Goal: Transaction & Acquisition: Download file/media

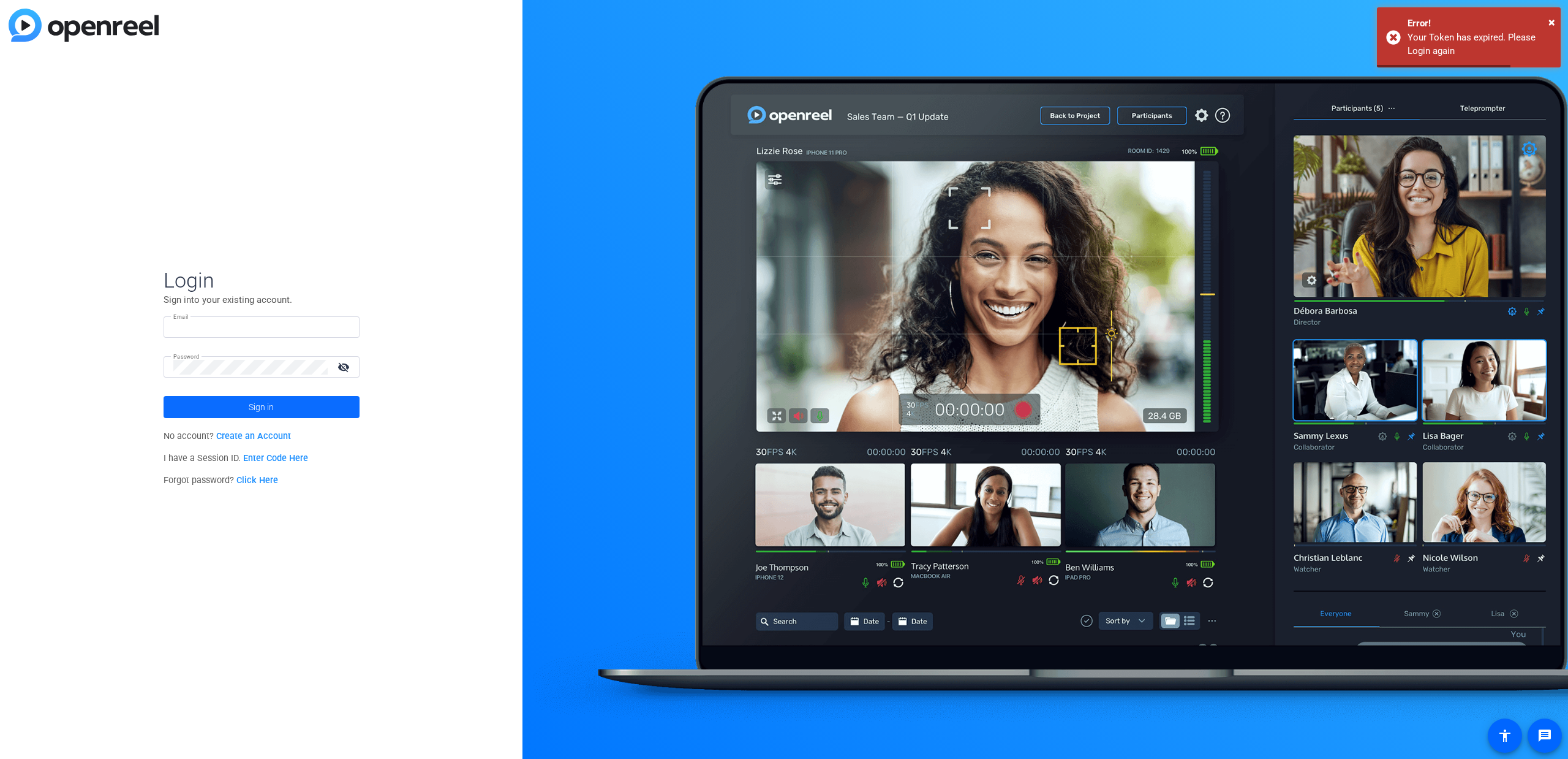
type input "[EMAIL_ADDRESS][PERSON_NAME][DOMAIN_NAME]"
click at [271, 408] on span "Sign in" at bounding box center [261, 407] width 25 height 31
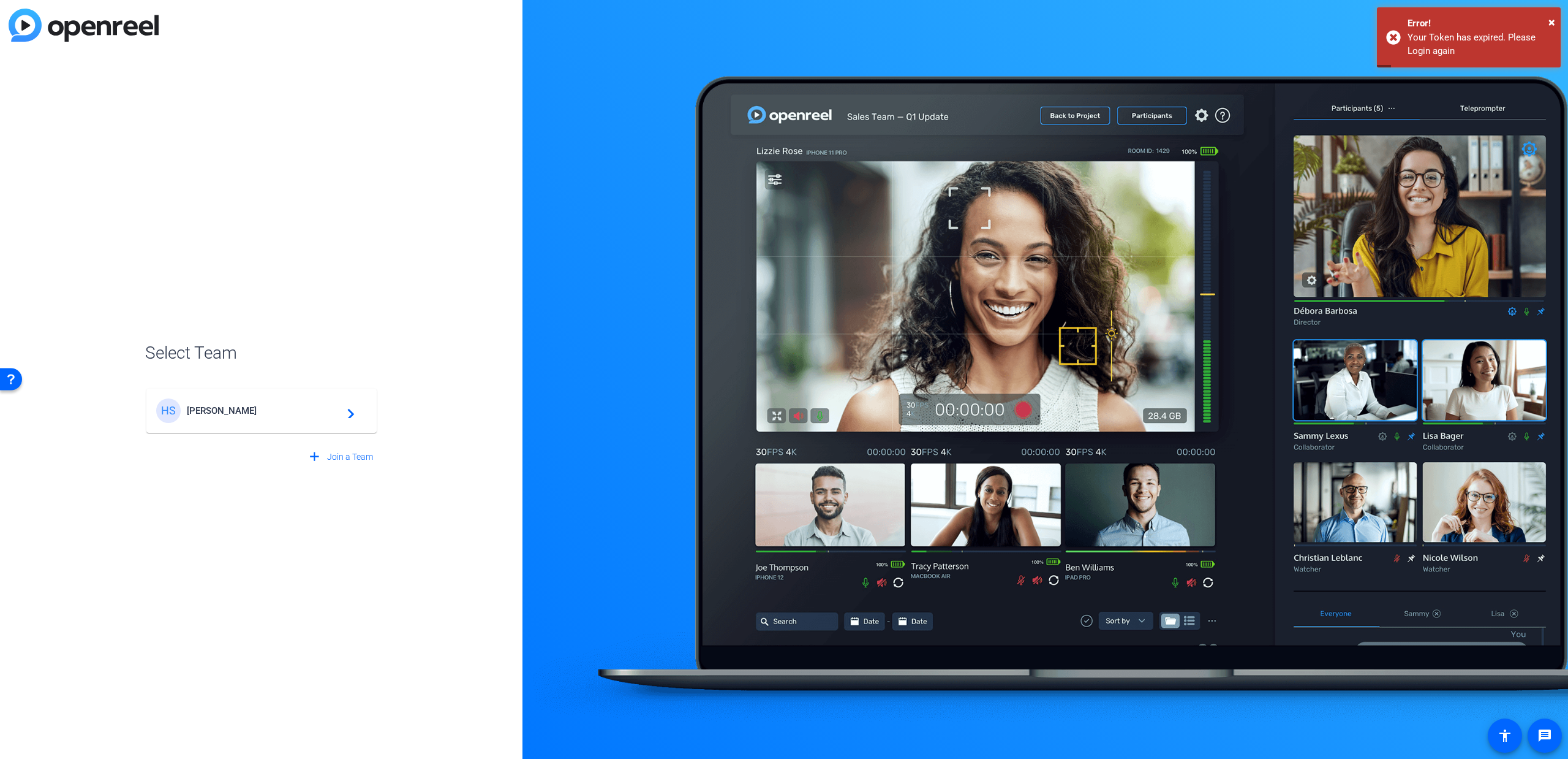
click at [223, 406] on span "[PERSON_NAME]" at bounding box center [263, 410] width 153 height 11
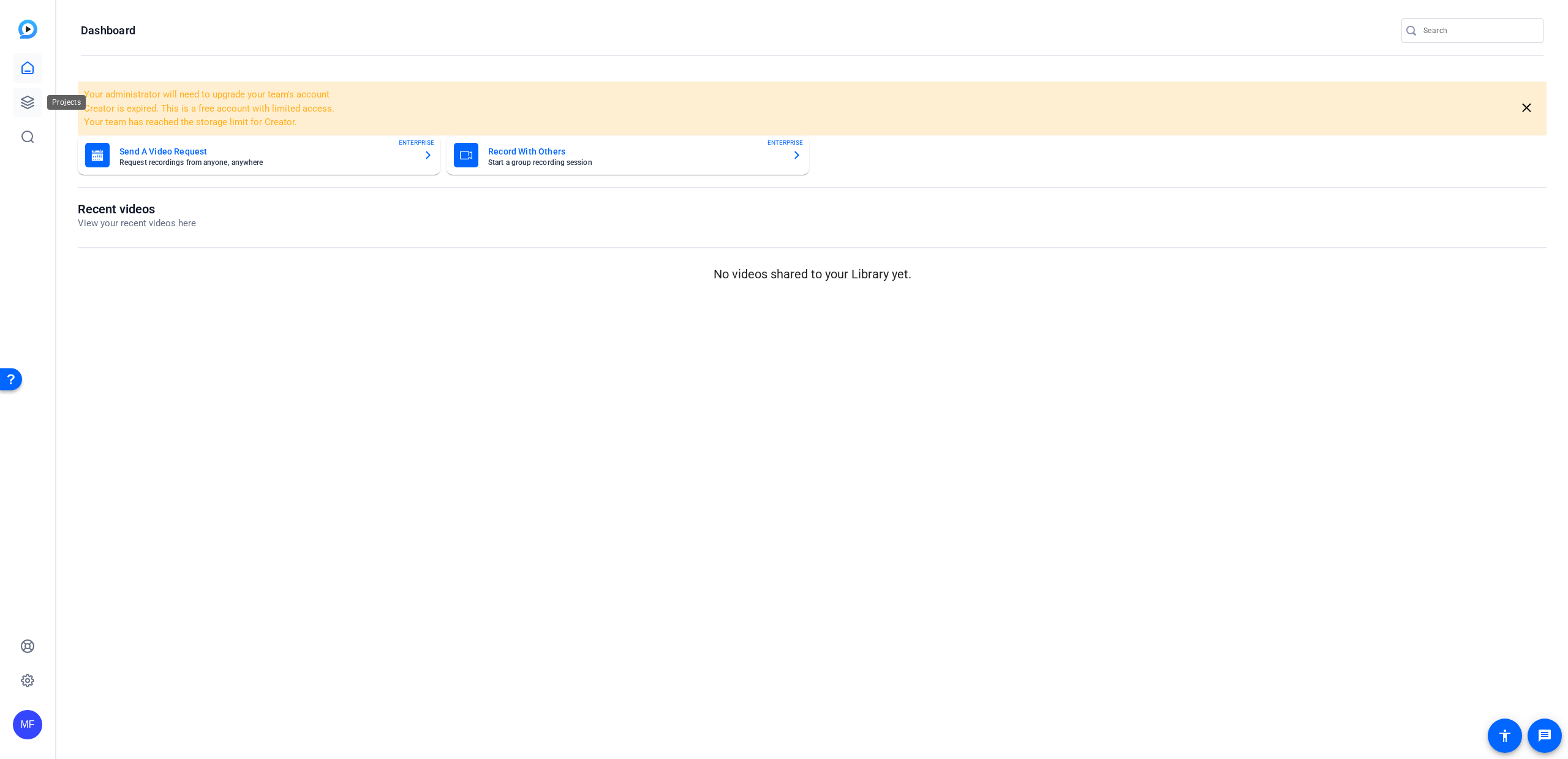
click at [40, 105] on link at bounding box center [27, 101] width 29 height 29
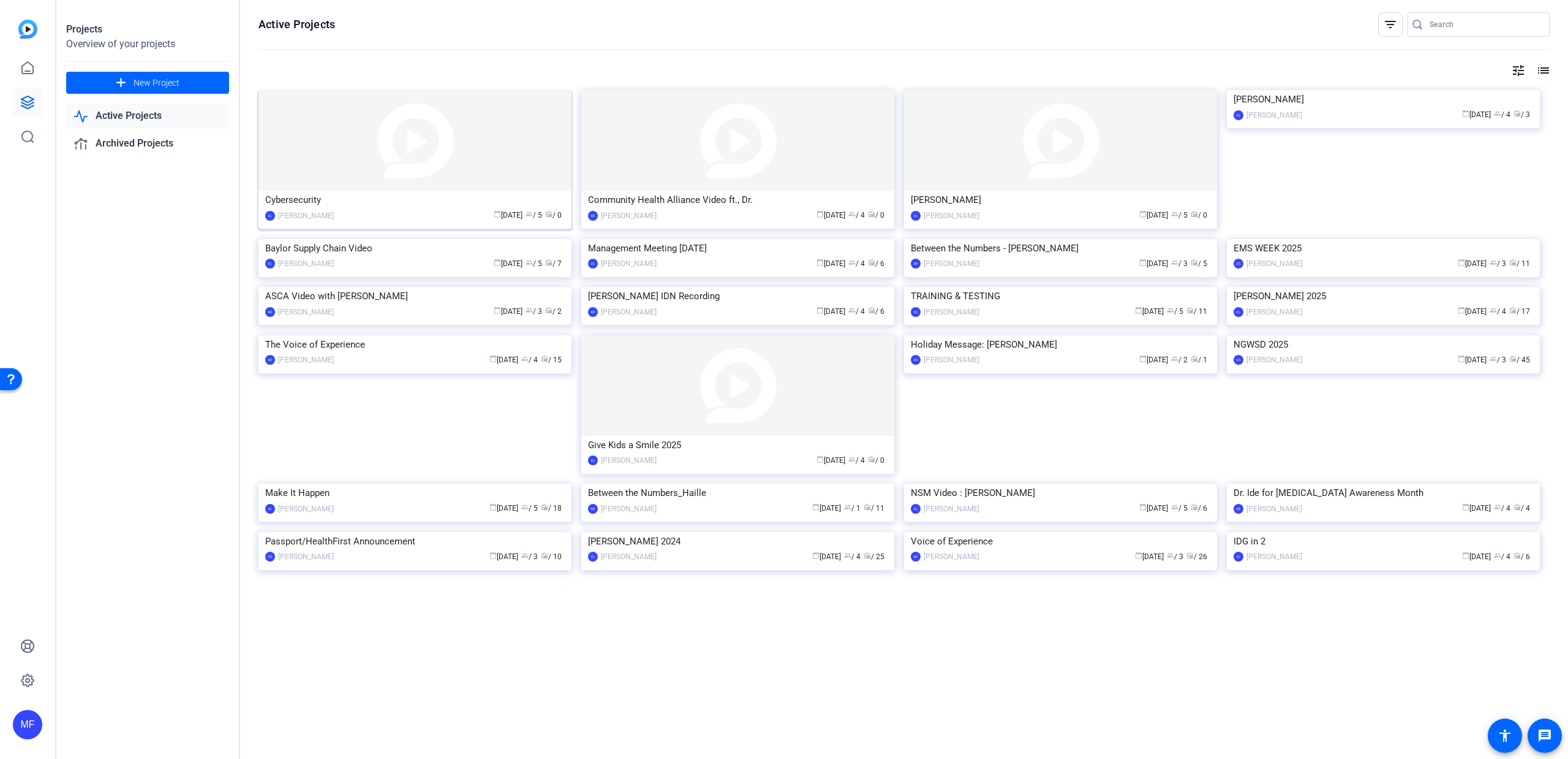
click at [448, 202] on div "Cybersecurity" at bounding box center [414, 200] width 300 height 19
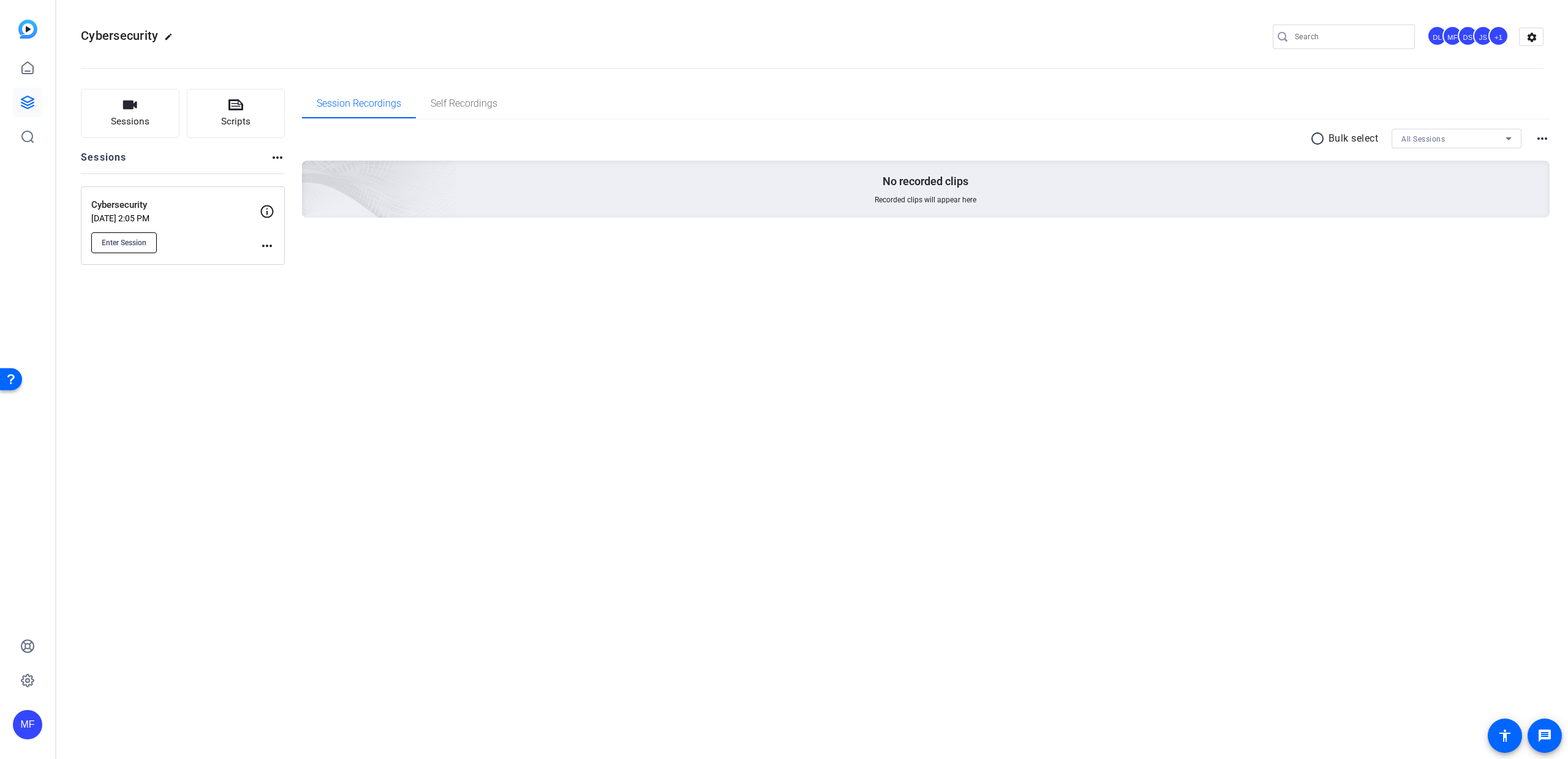
click at [141, 238] on span "Enter Session" at bounding box center [124, 242] width 45 height 9
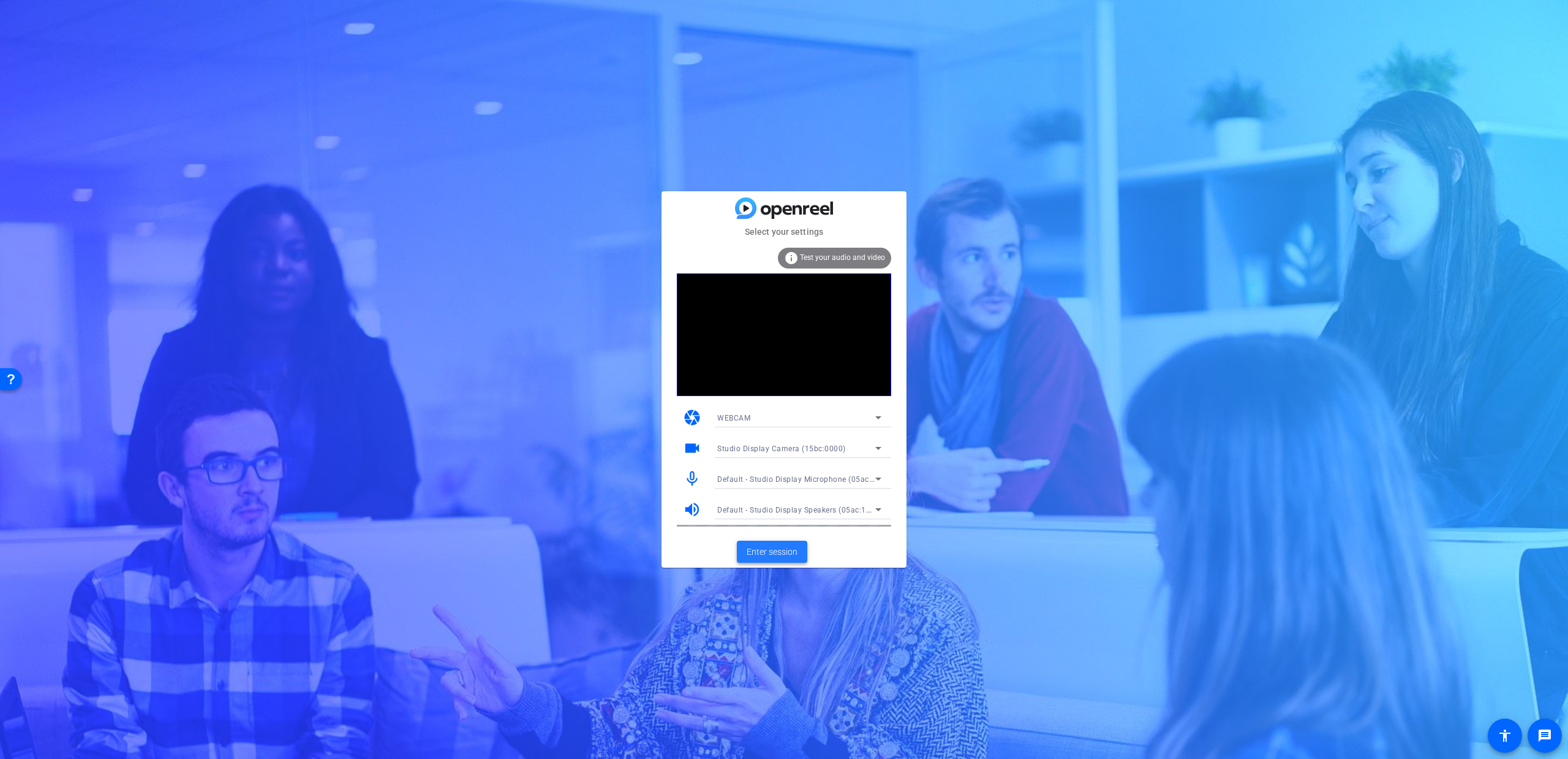
click at [767, 554] on span "Enter session" at bounding box center [772, 552] width 51 height 13
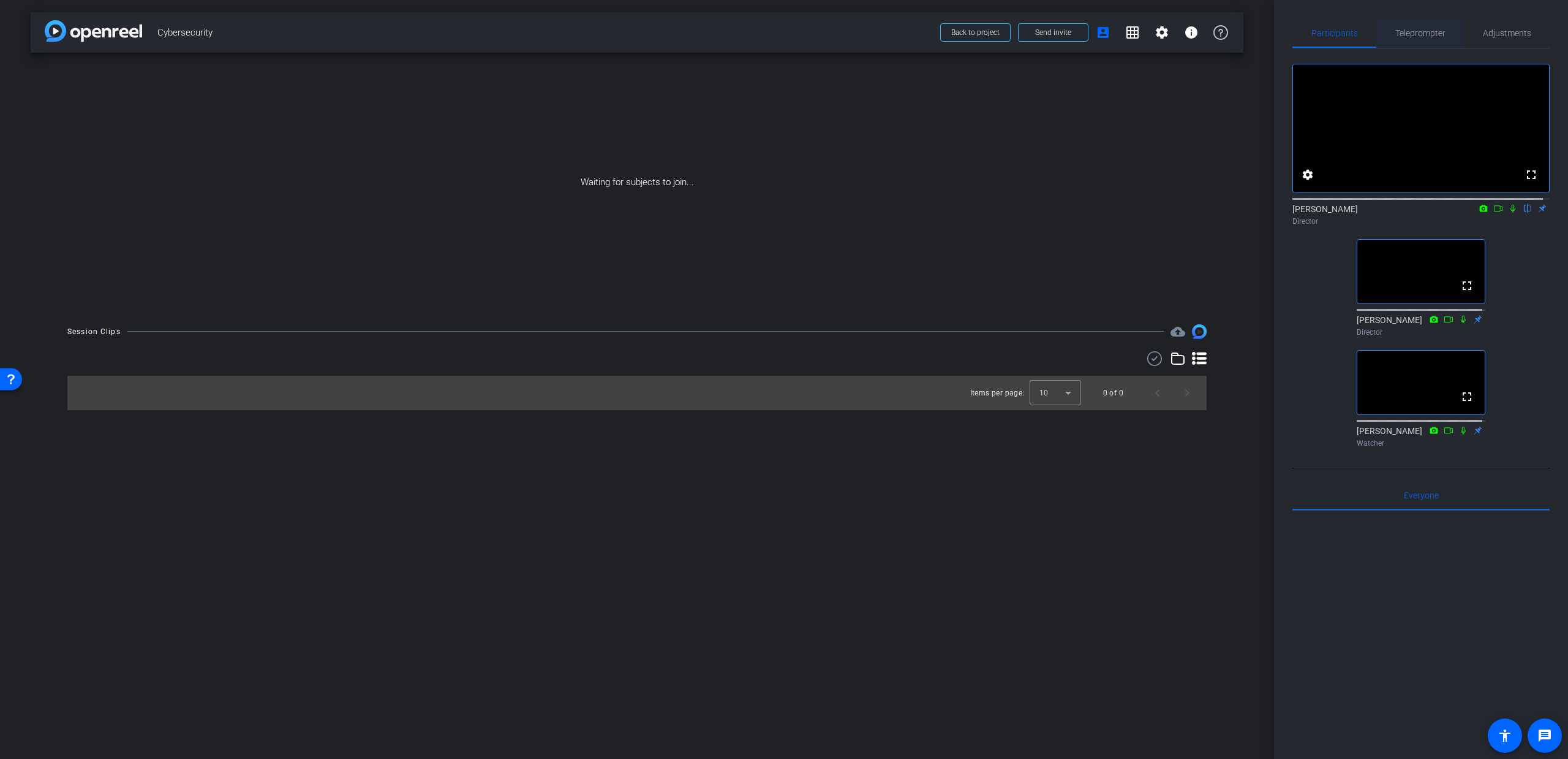
click at [1412, 33] on span "Teleprompter" at bounding box center [1420, 33] width 50 height 8
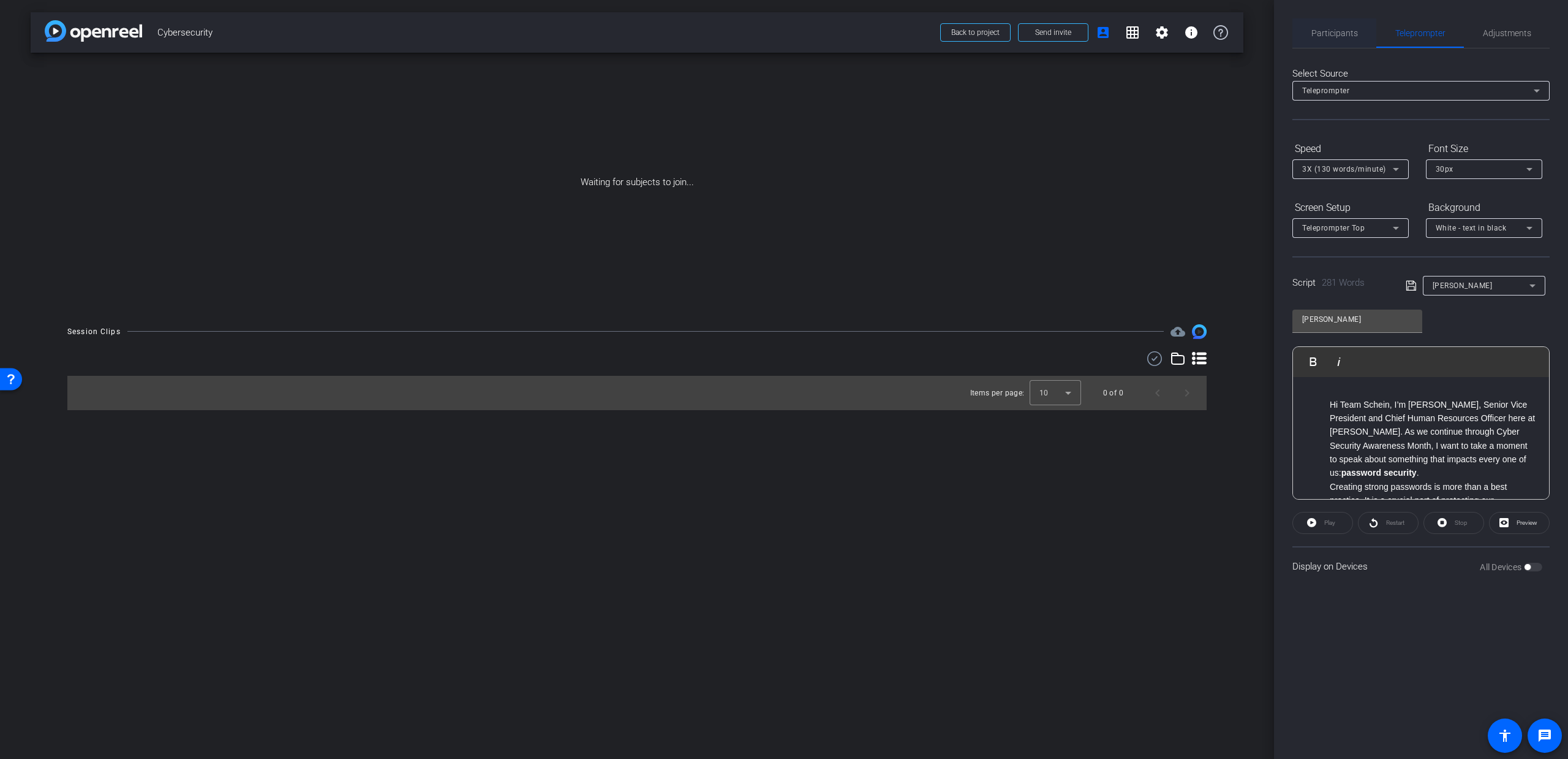
click at [1329, 38] on span "Participants" at bounding box center [1335, 33] width 47 height 29
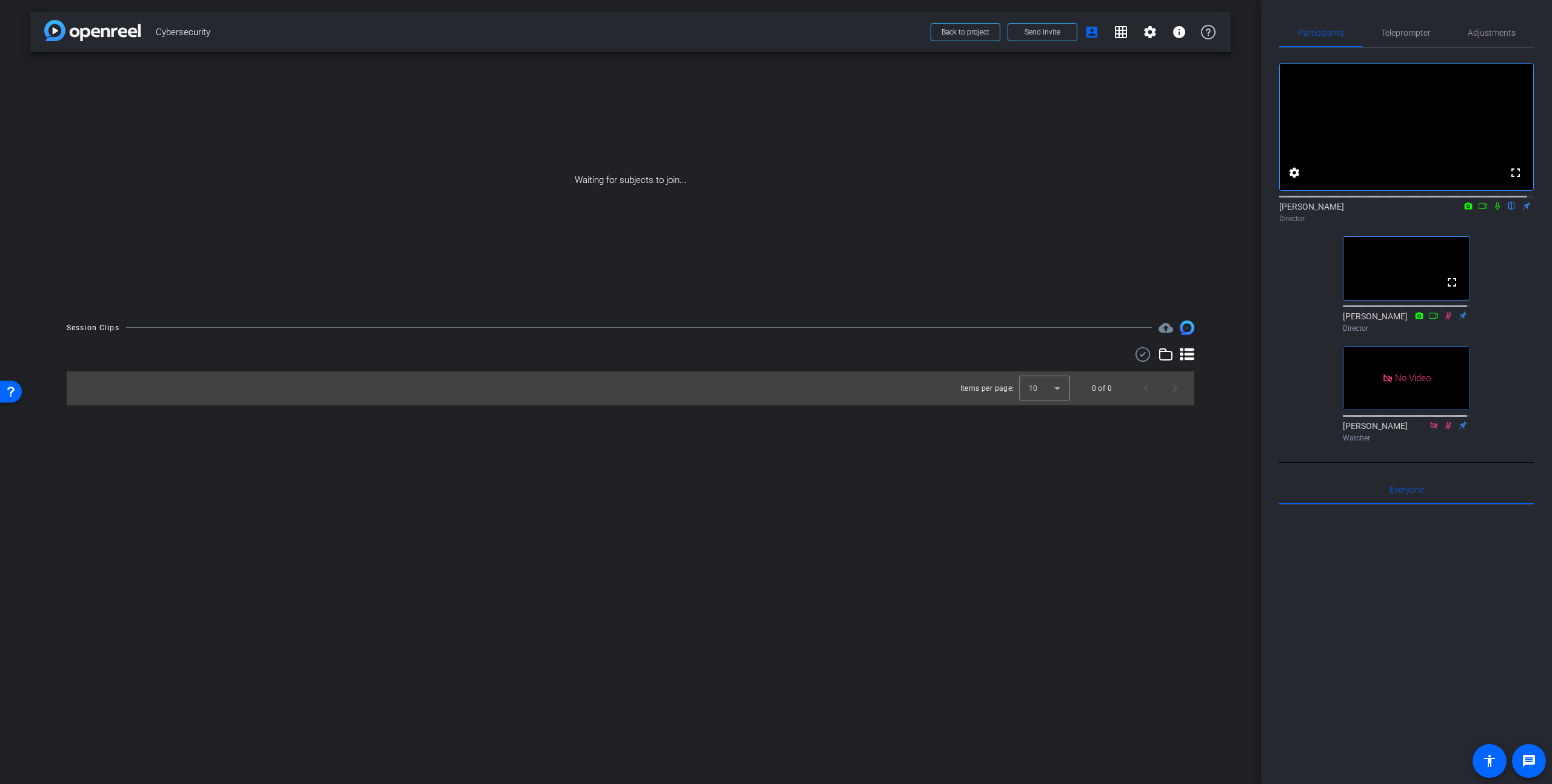
click at [1478, 210] on icon at bounding box center [1482, 205] width 9 height 8
click at [1507, 210] on icon at bounding box center [1512, 205] width 9 height 8
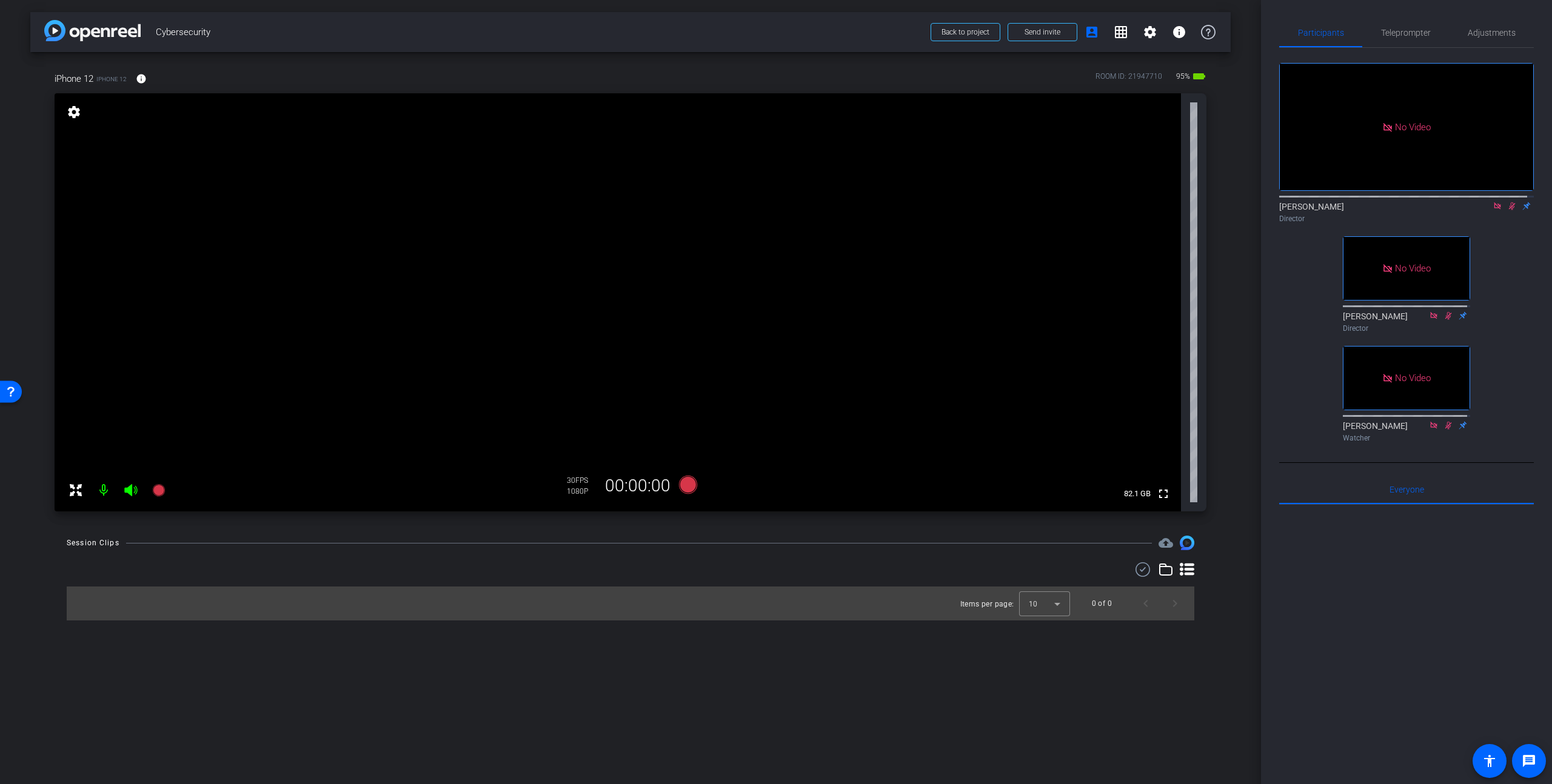
click at [1509, 210] on icon at bounding box center [1512, 206] width 7 height 7
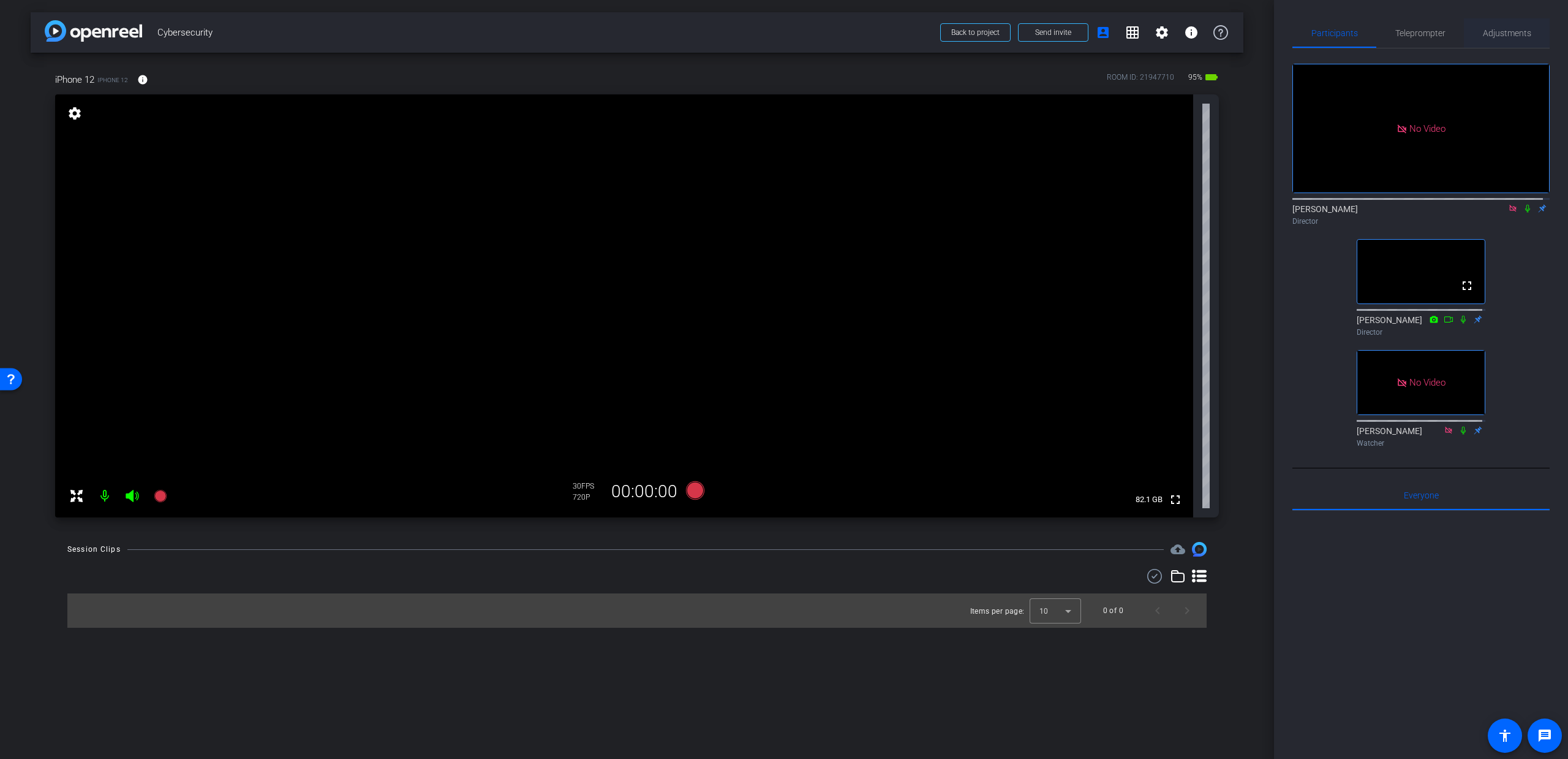
click at [1490, 25] on span "Adjustments" at bounding box center [1507, 33] width 49 height 29
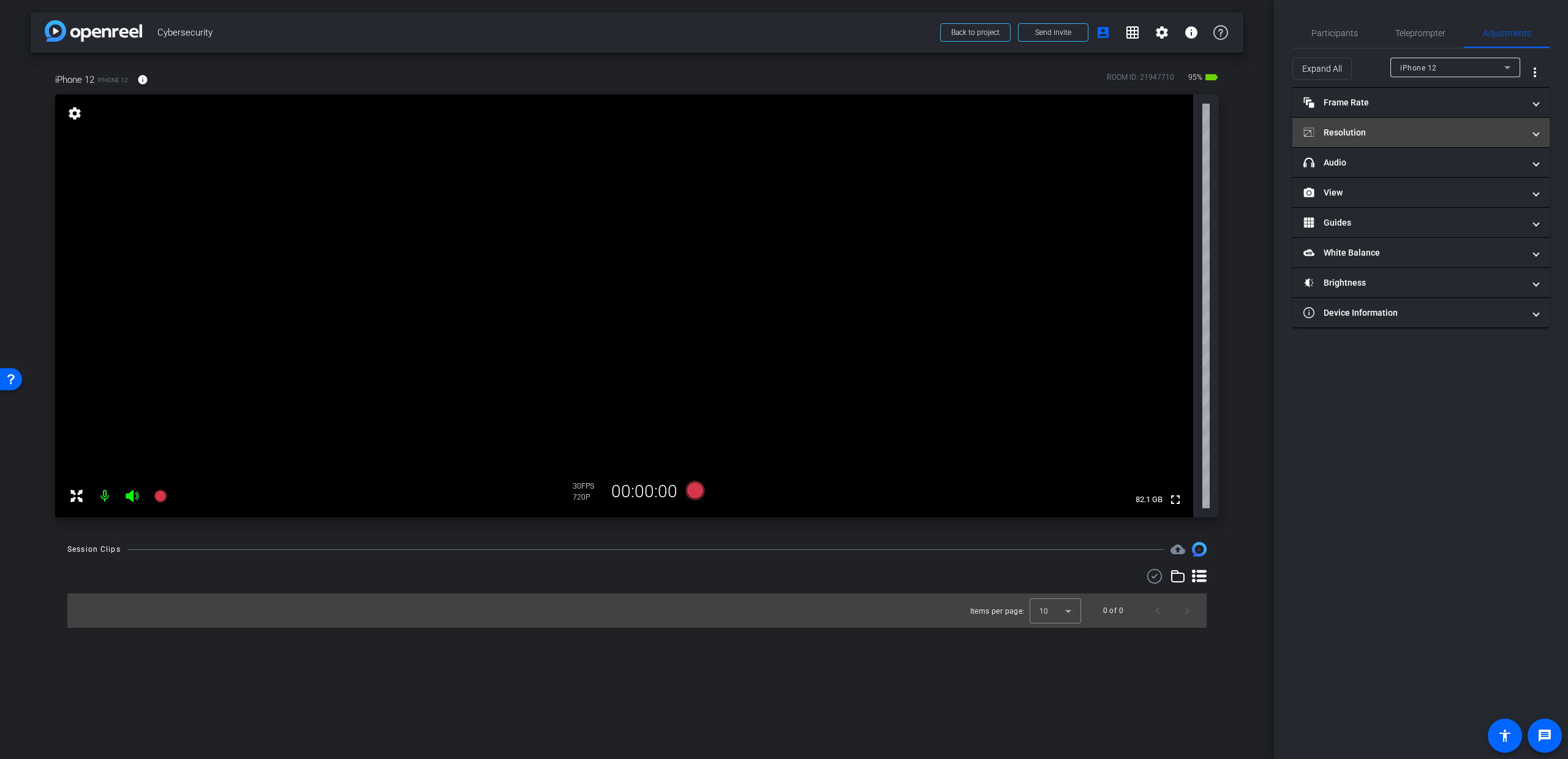
click at [1351, 133] on mat-panel-title "Resolution" at bounding box center [1413, 132] width 221 height 13
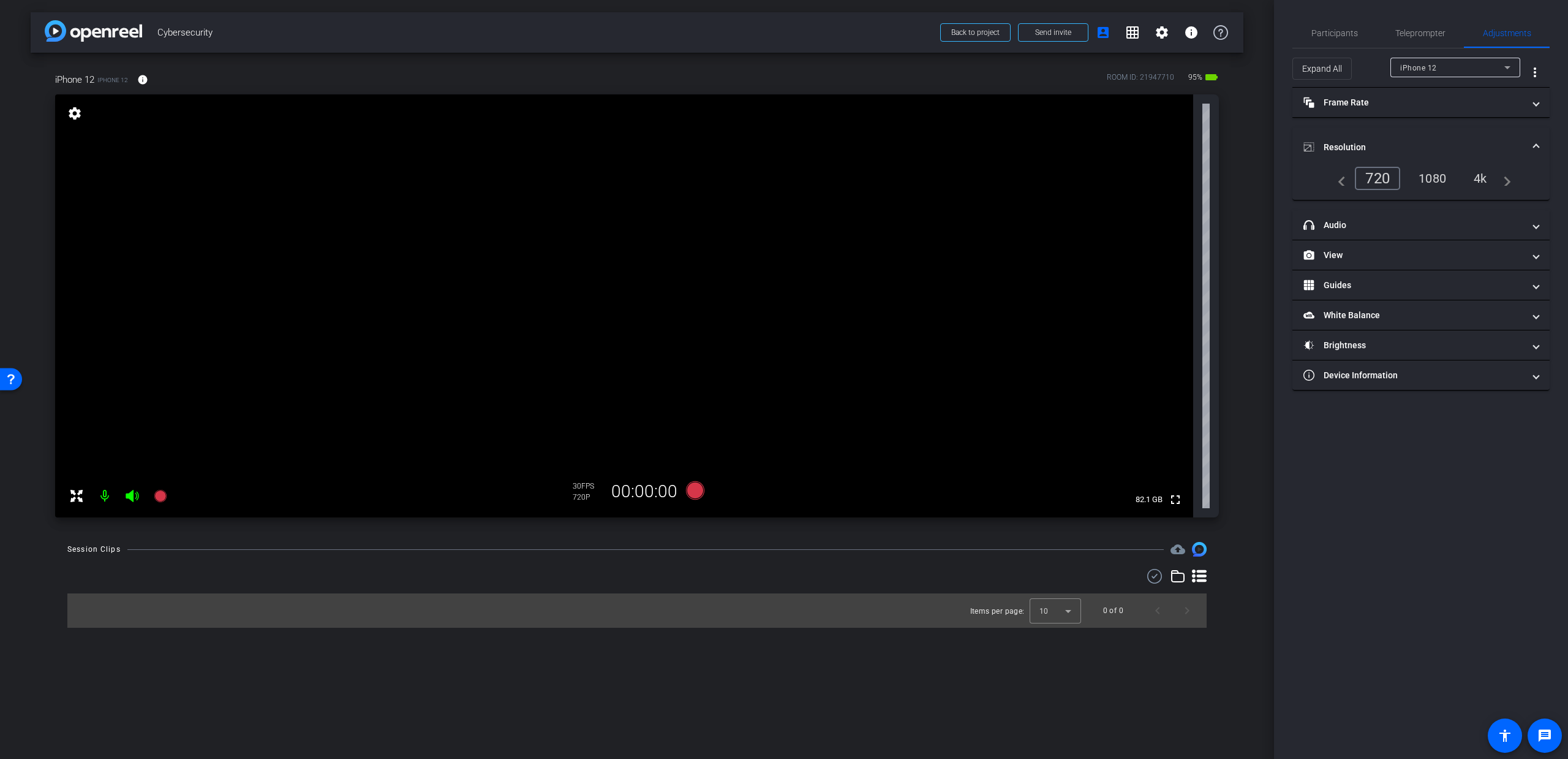
click at [1436, 179] on div "1080" at bounding box center [1432, 178] width 46 height 21
click at [1327, 29] on span "Participants" at bounding box center [1335, 33] width 47 height 8
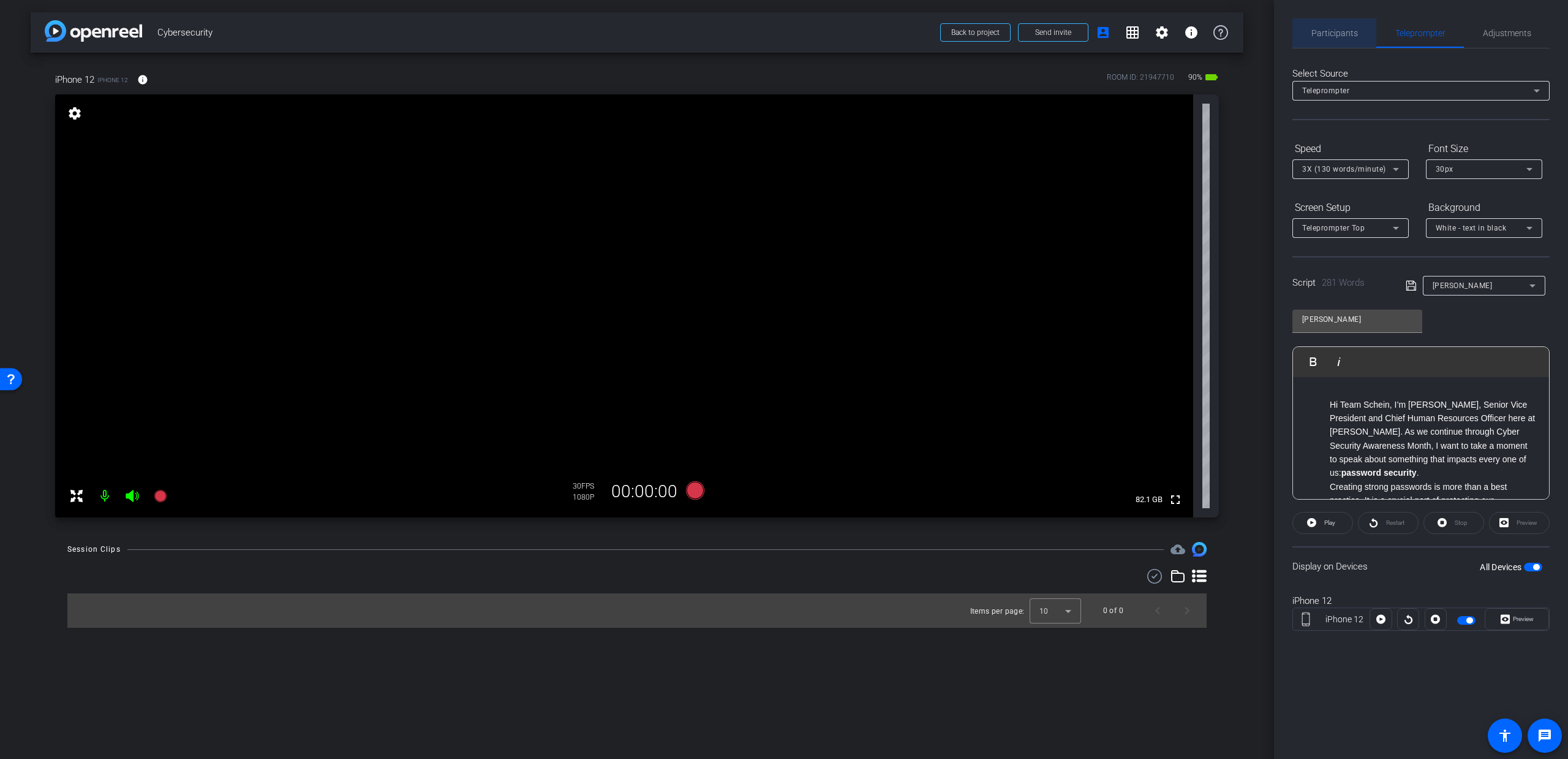
click at [1340, 29] on span "Participants" at bounding box center [1335, 33] width 47 height 8
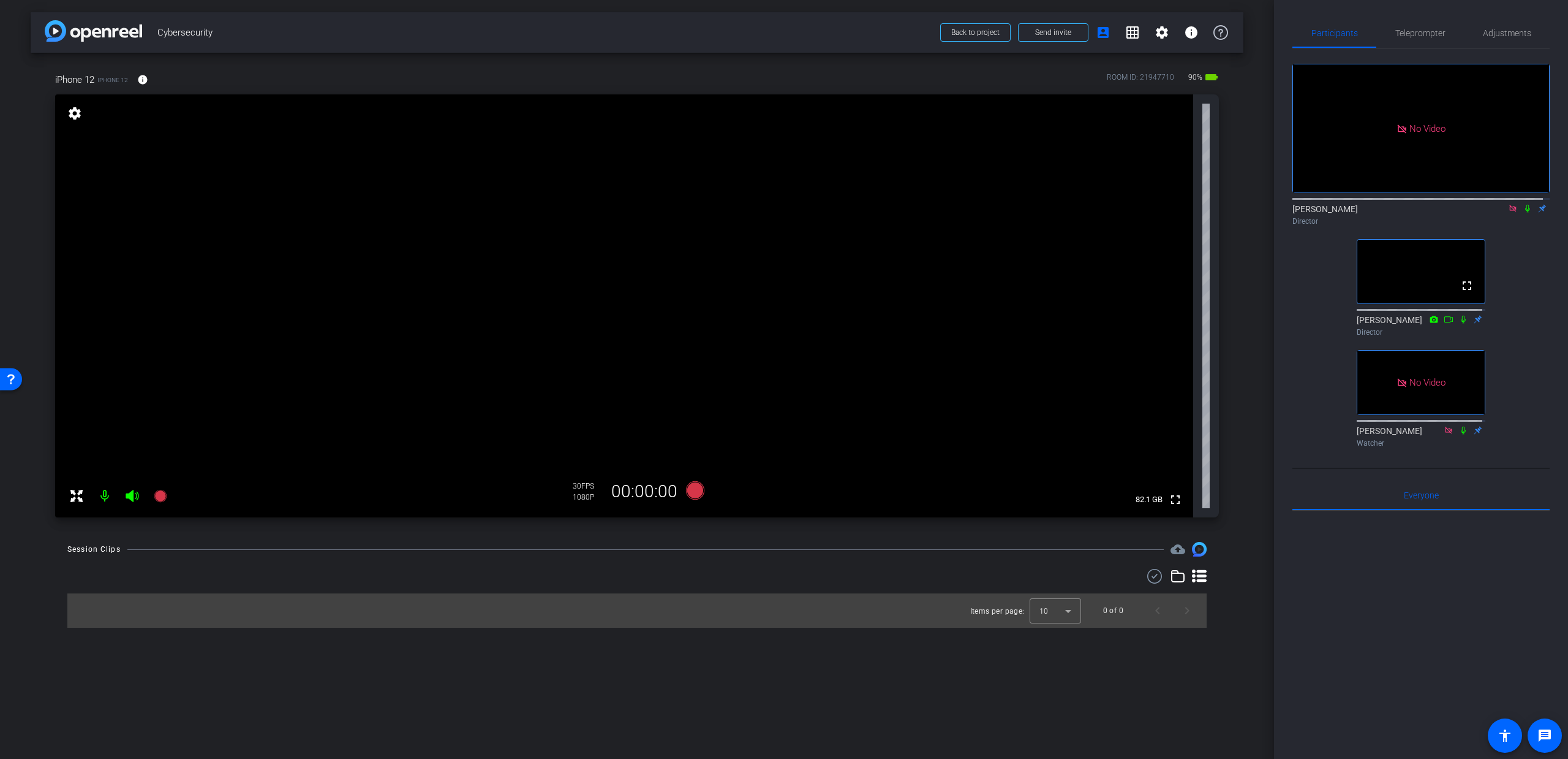
click at [1509, 205] on icon at bounding box center [1512, 208] width 7 height 7
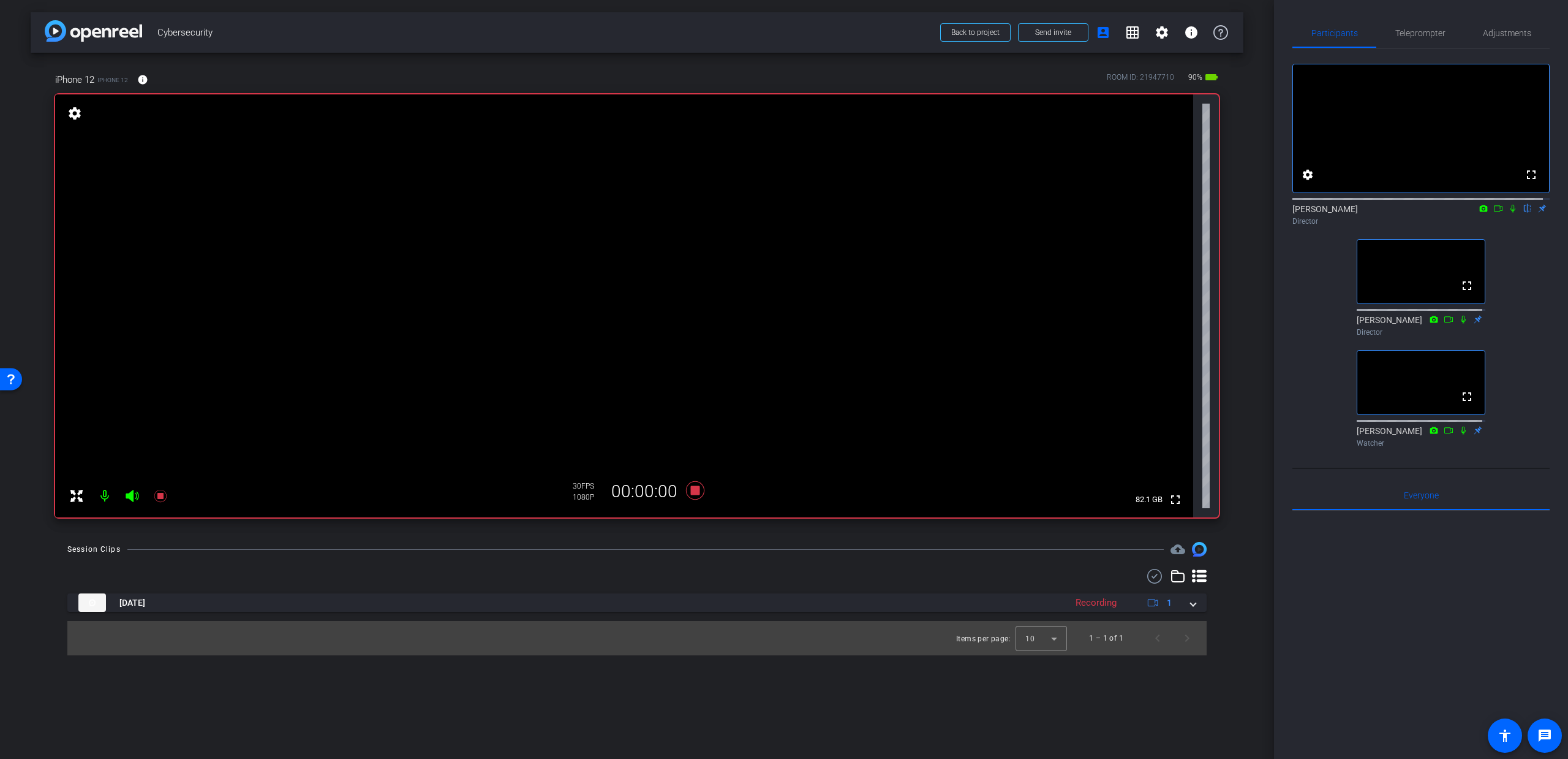
click at [130, 496] on icon at bounding box center [132, 495] width 13 height 12
click at [132, 494] on icon at bounding box center [132, 495] width 13 height 12
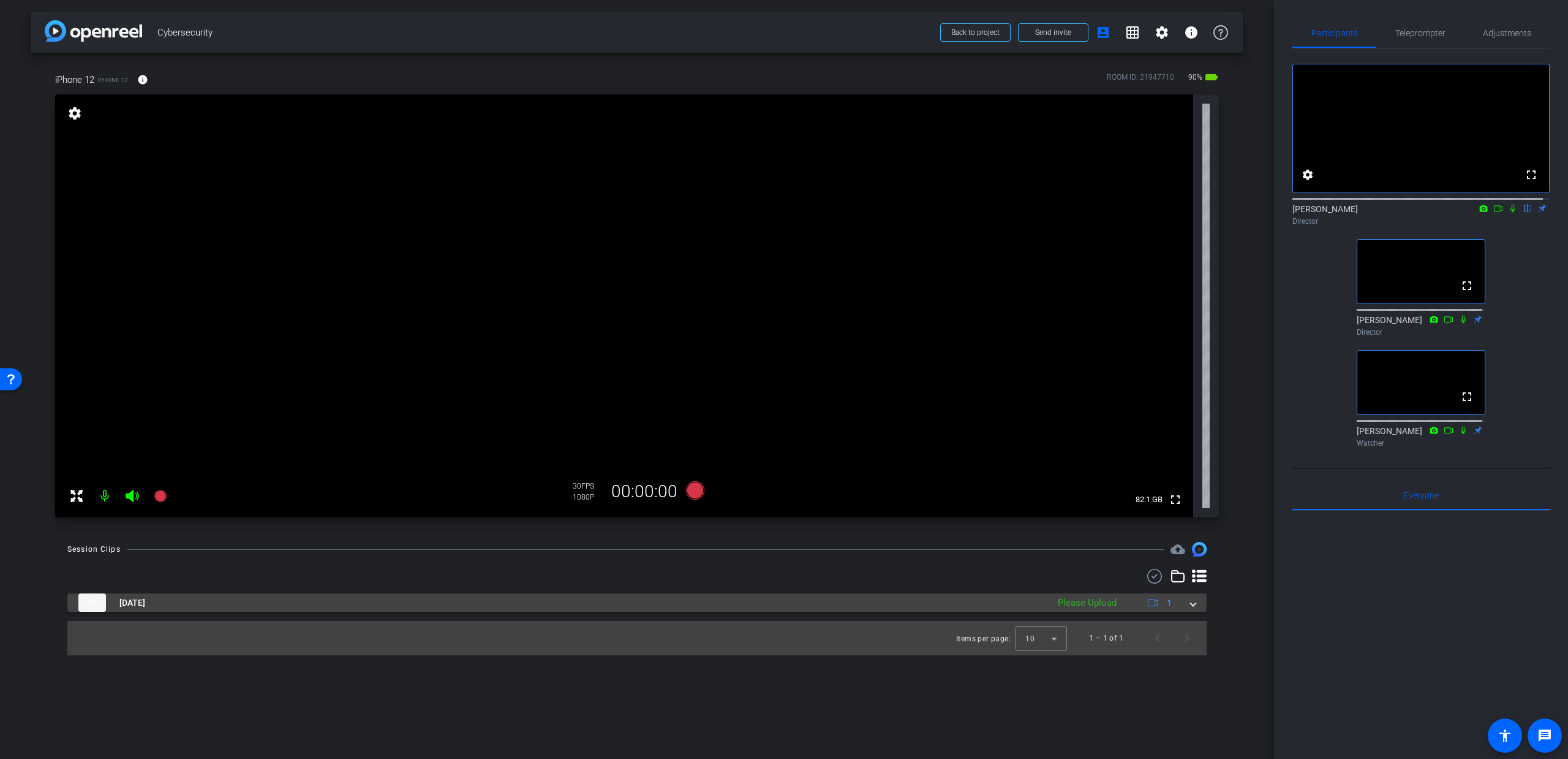
click at [1194, 605] on span at bounding box center [1192, 603] width 5 height 13
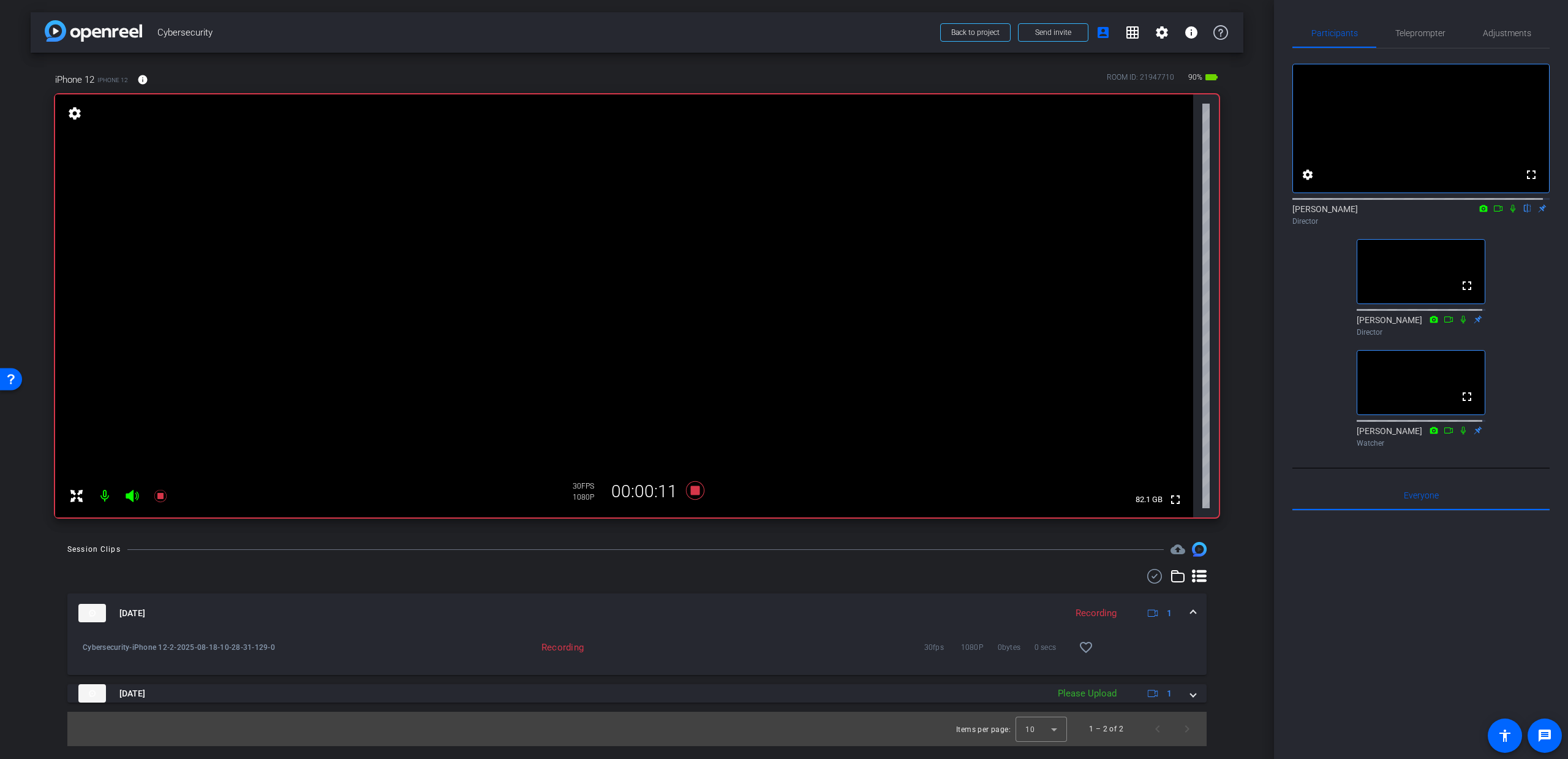
click at [131, 492] on icon at bounding box center [132, 495] width 13 height 12
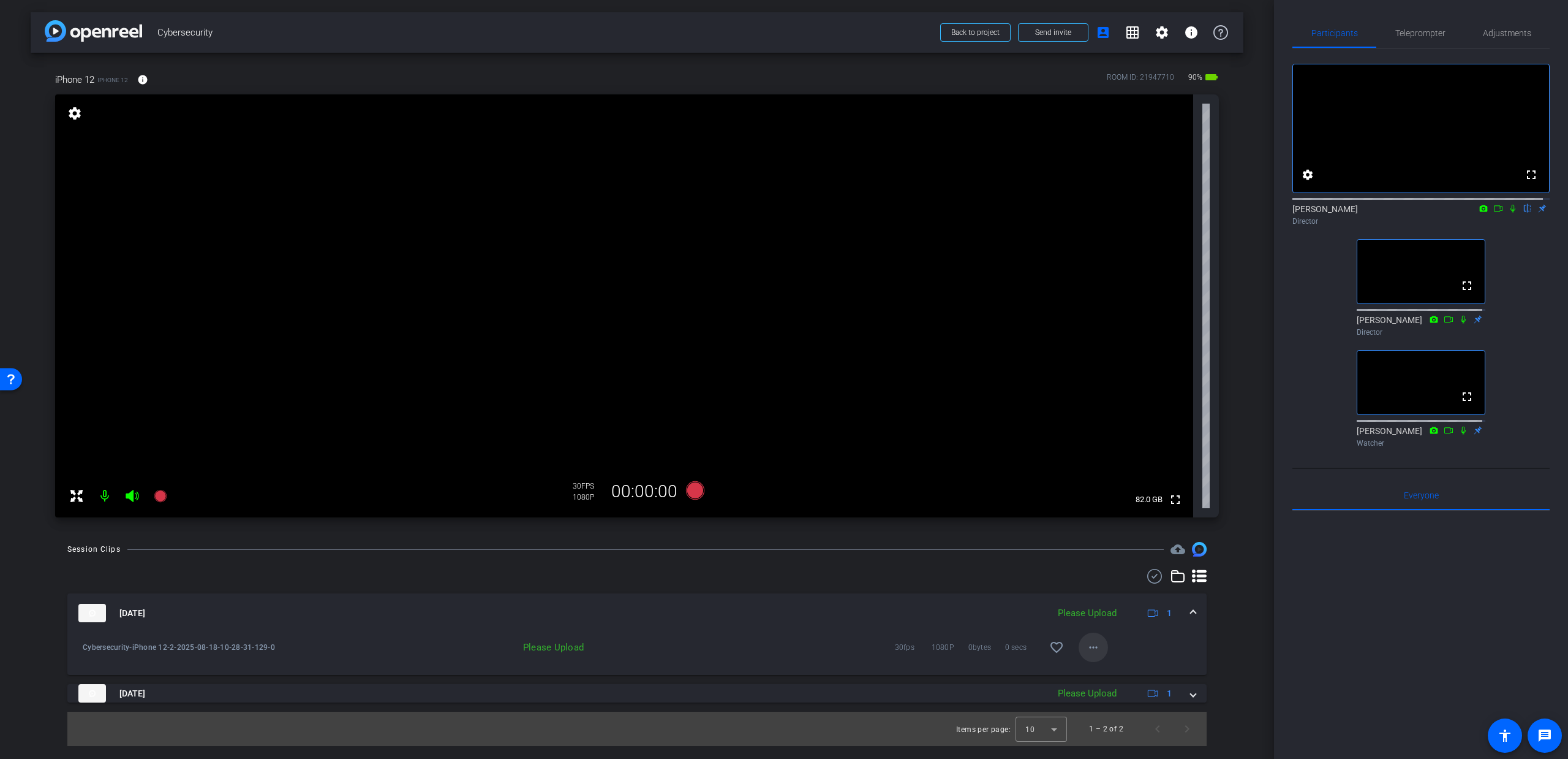
click at [1100, 644] on span at bounding box center [1093, 646] width 29 height 29
click at [1096, 675] on span "Upload" at bounding box center [1113, 673] width 49 height 15
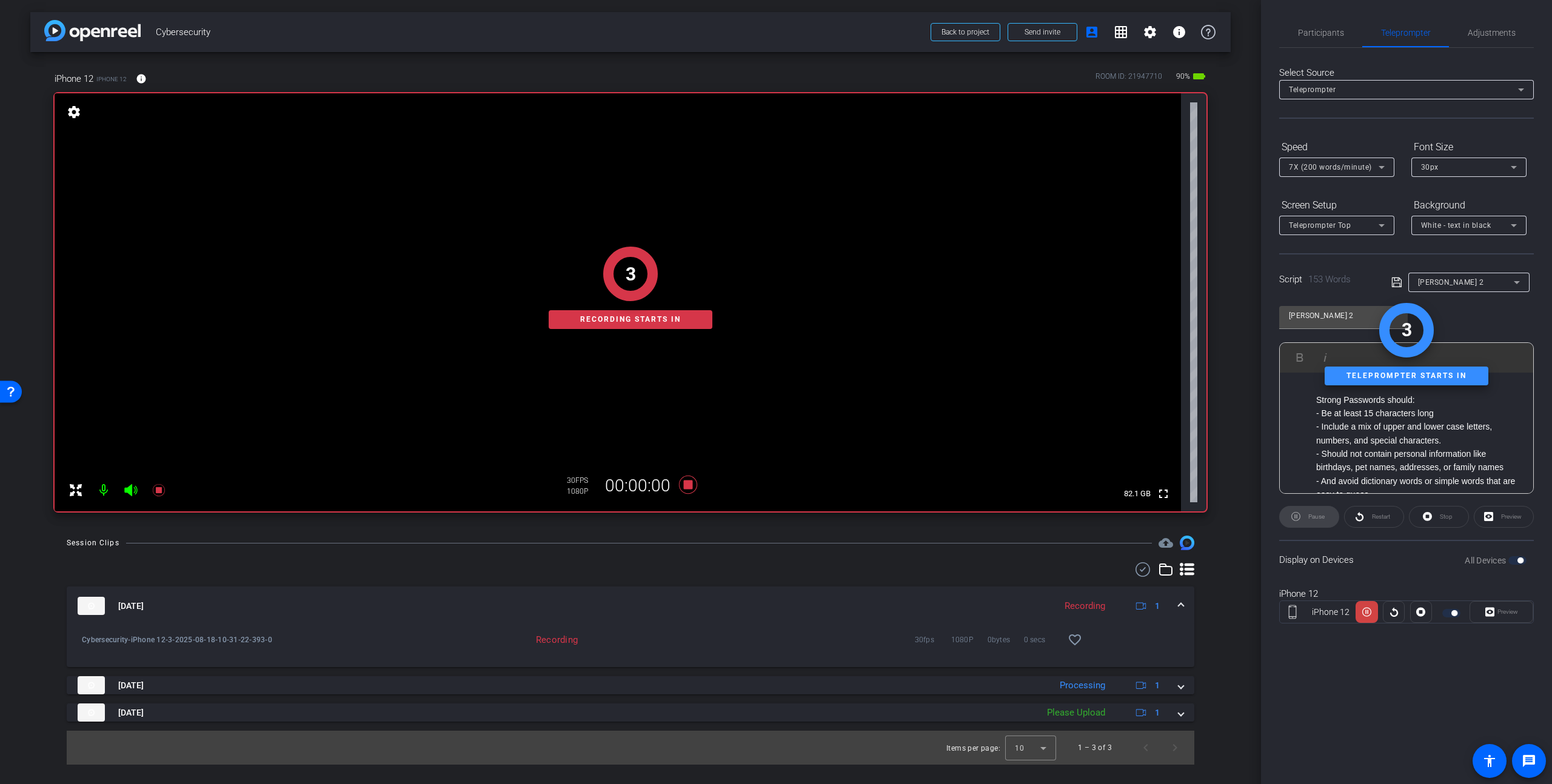
click at [133, 492] on div "3 Recording starts in" at bounding box center [630, 287] width 1151 height 447
click at [128, 490] on icon at bounding box center [131, 490] width 13 height 12
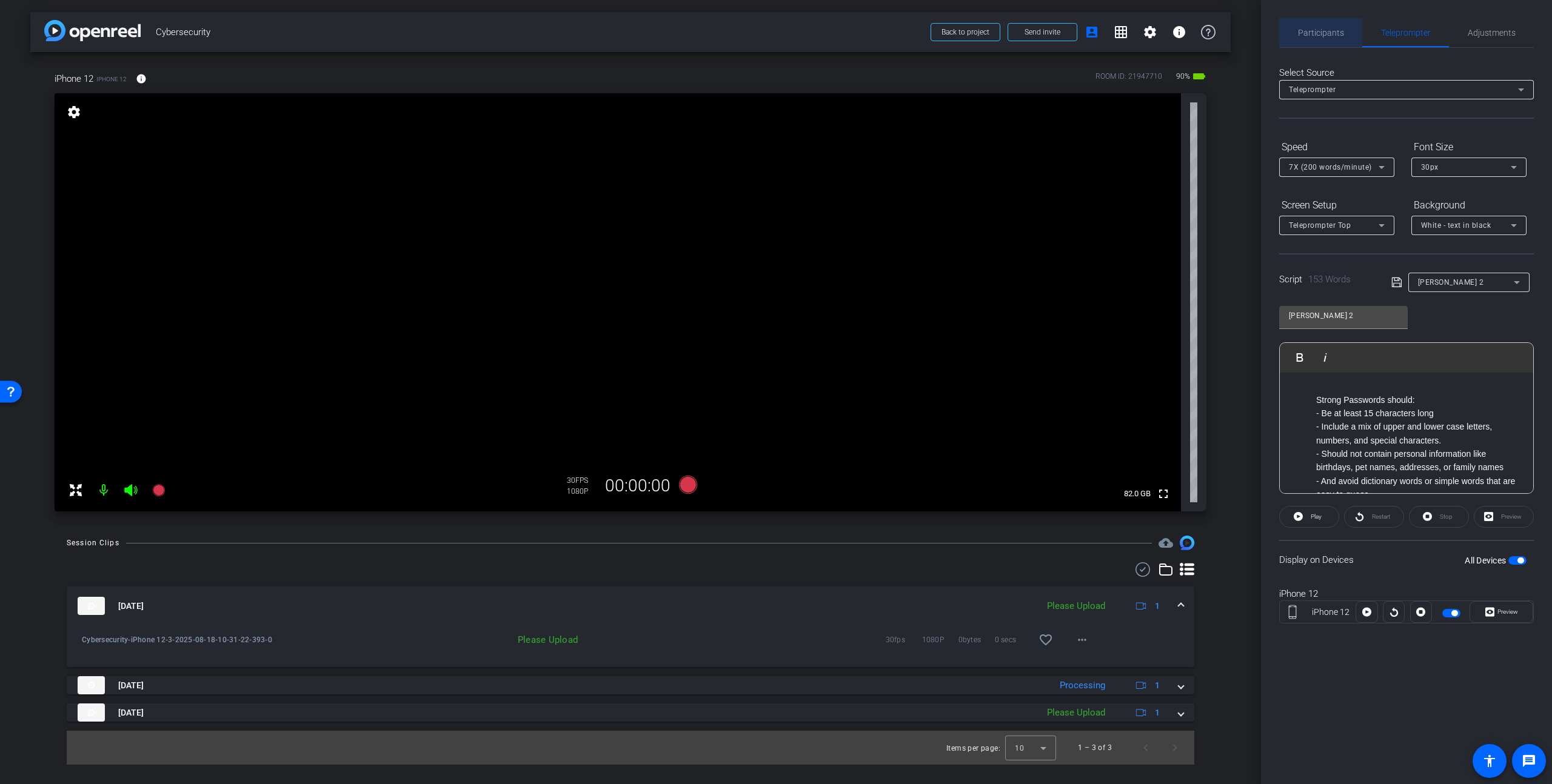
click at [1319, 33] on span "Participants" at bounding box center [1322, 33] width 46 height 8
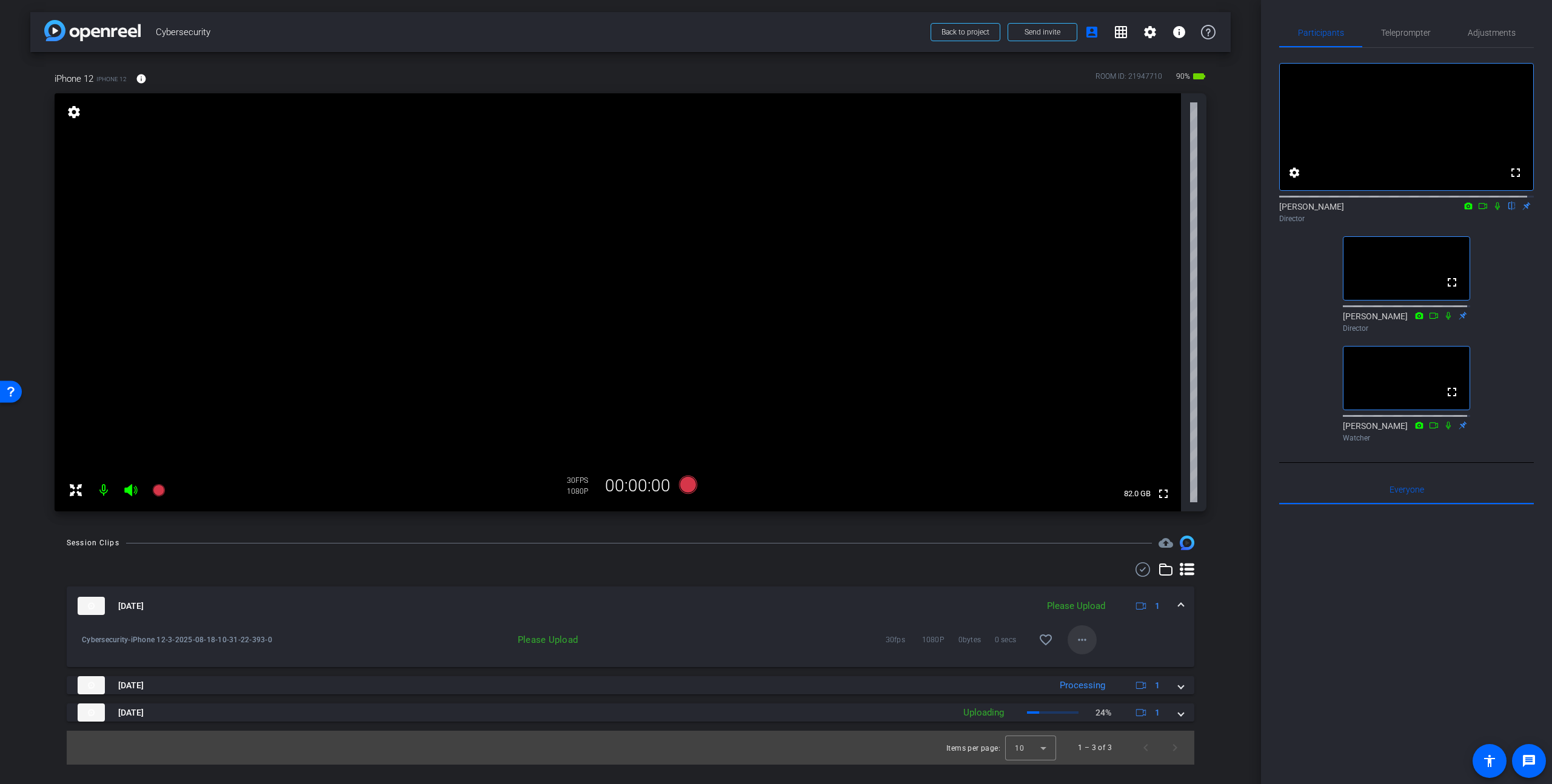
click at [1082, 648] on span at bounding box center [1082, 639] width 29 height 29
click at [937, 600] on div at bounding box center [776, 392] width 1552 height 784
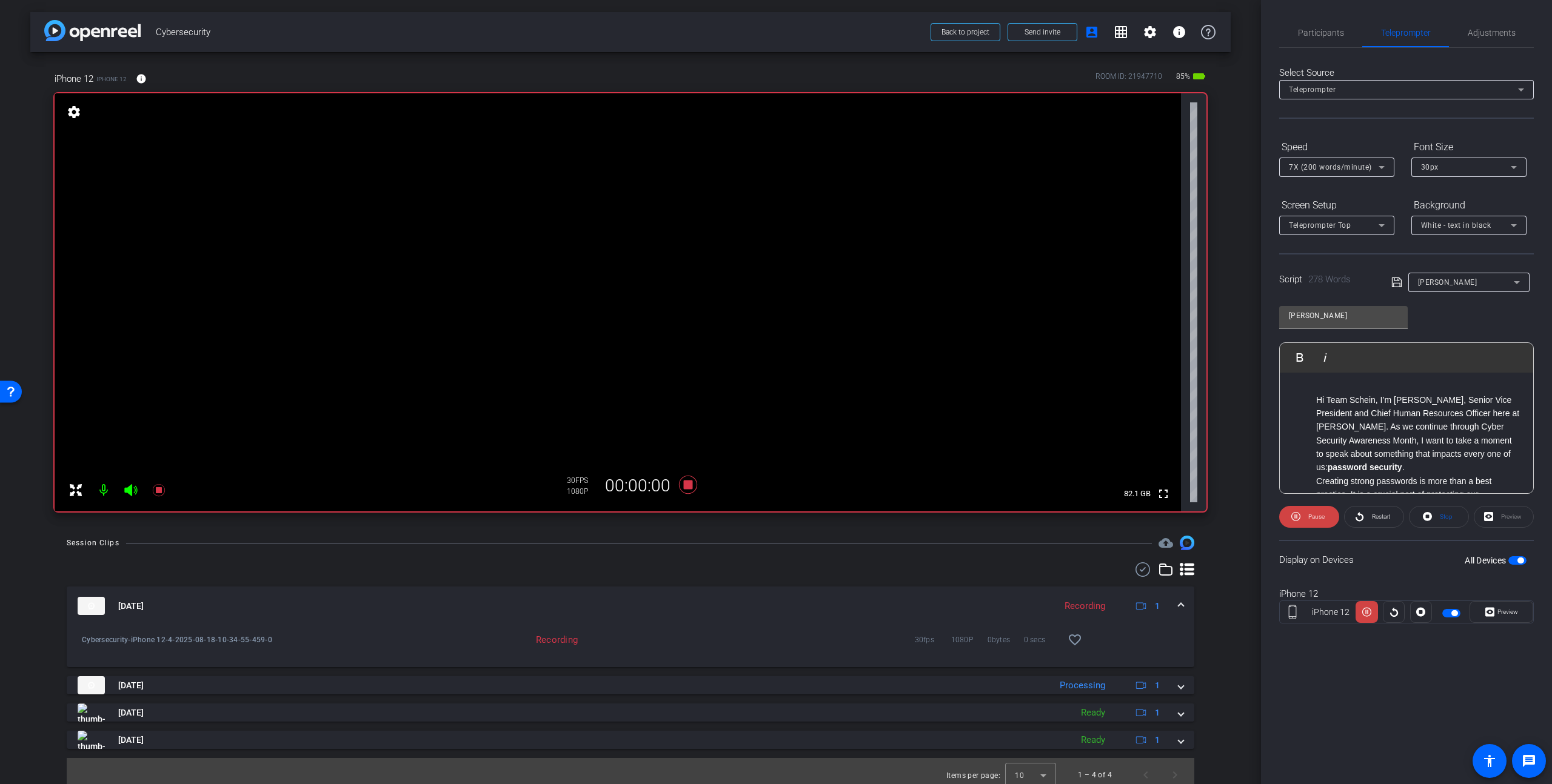
click at [128, 488] on icon at bounding box center [131, 490] width 13 height 12
click at [130, 490] on icon at bounding box center [131, 490] width 13 height 12
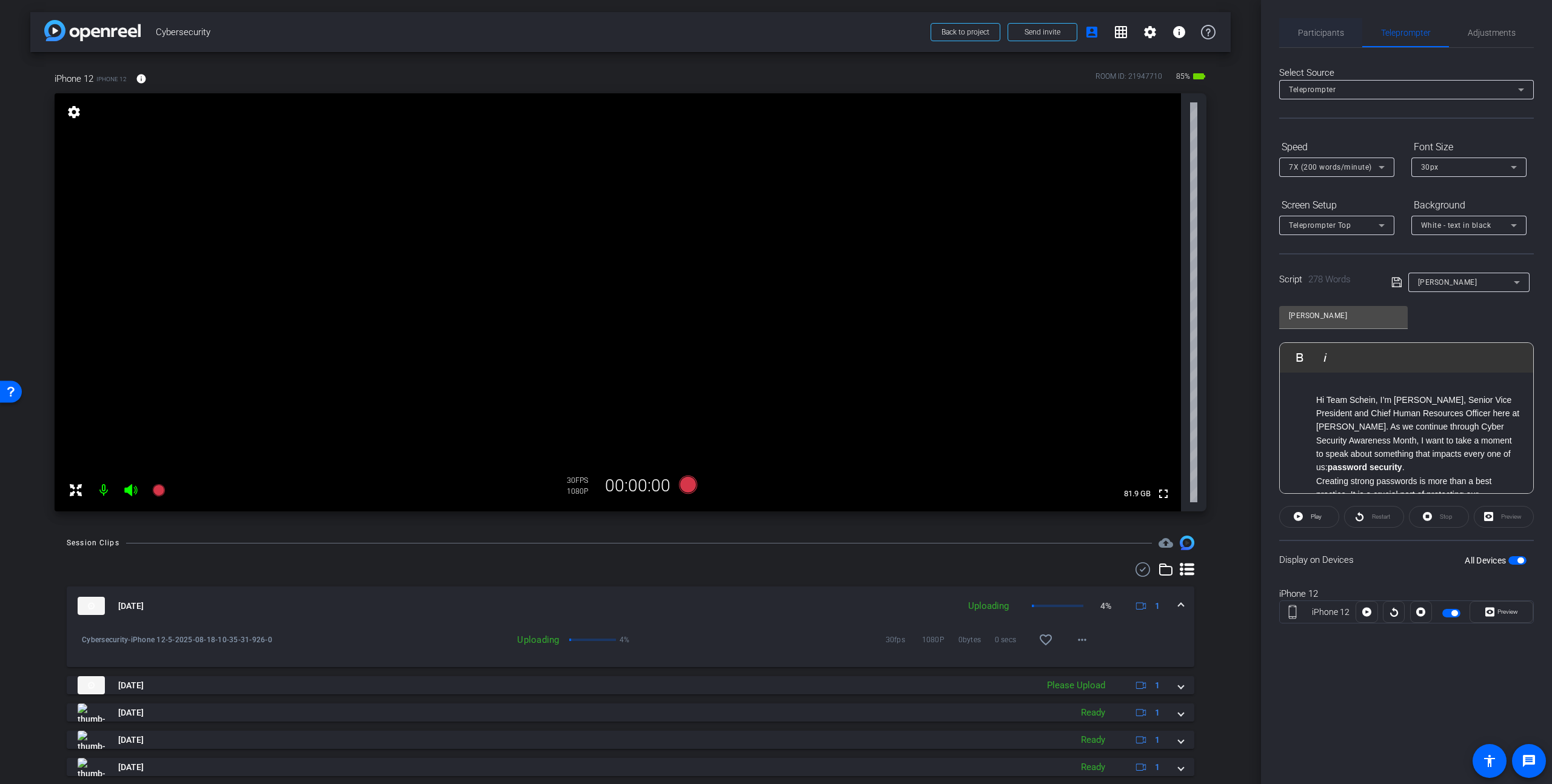
click at [1338, 33] on span "Participants" at bounding box center [1322, 33] width 46 height 8
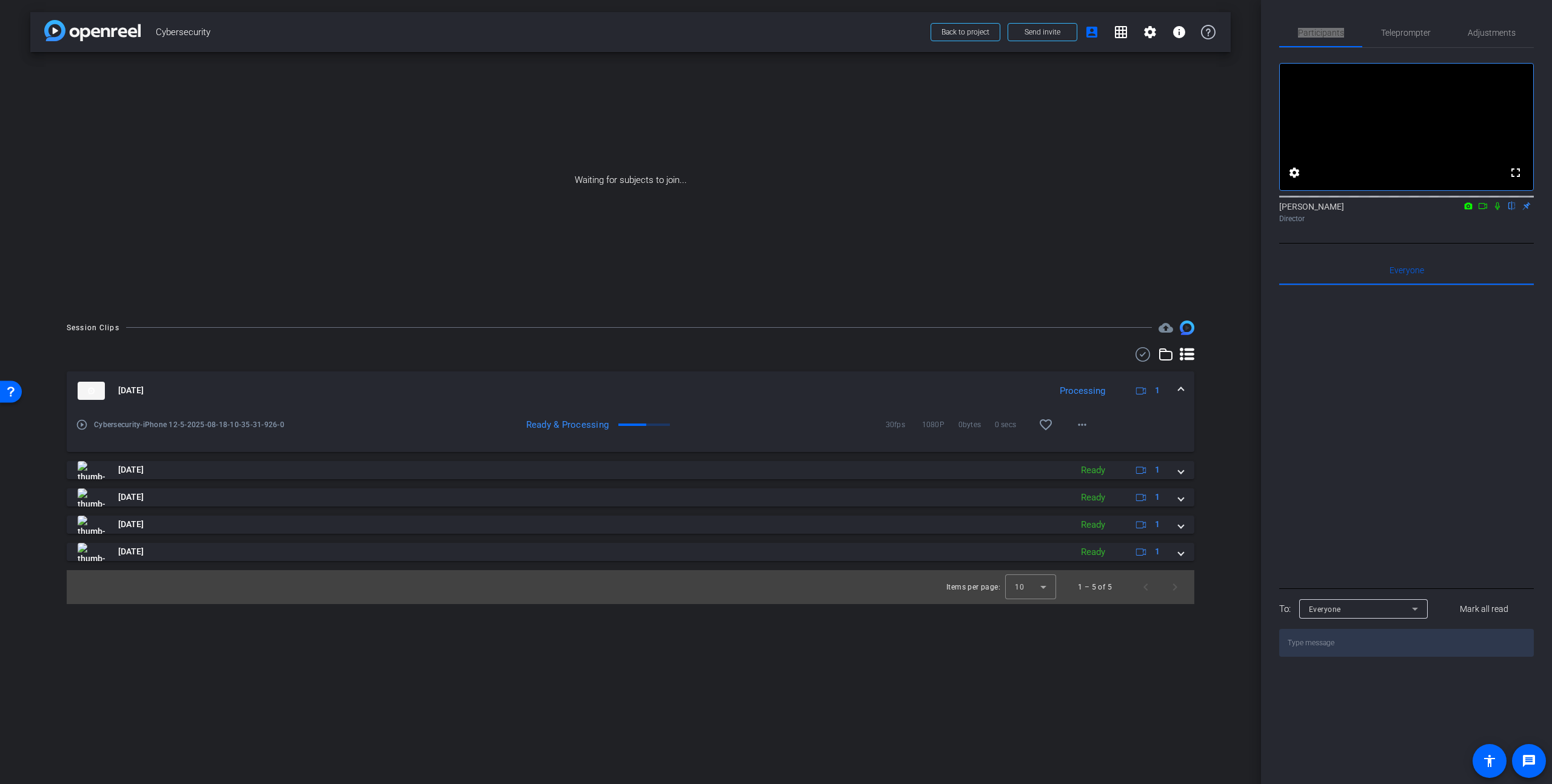
click at [1483, 210] on icon at bounding box center [1482, 205] width 9 height 8
click at [1510, 210] on icon at bounding box center [1512, 205] width 9 height 8
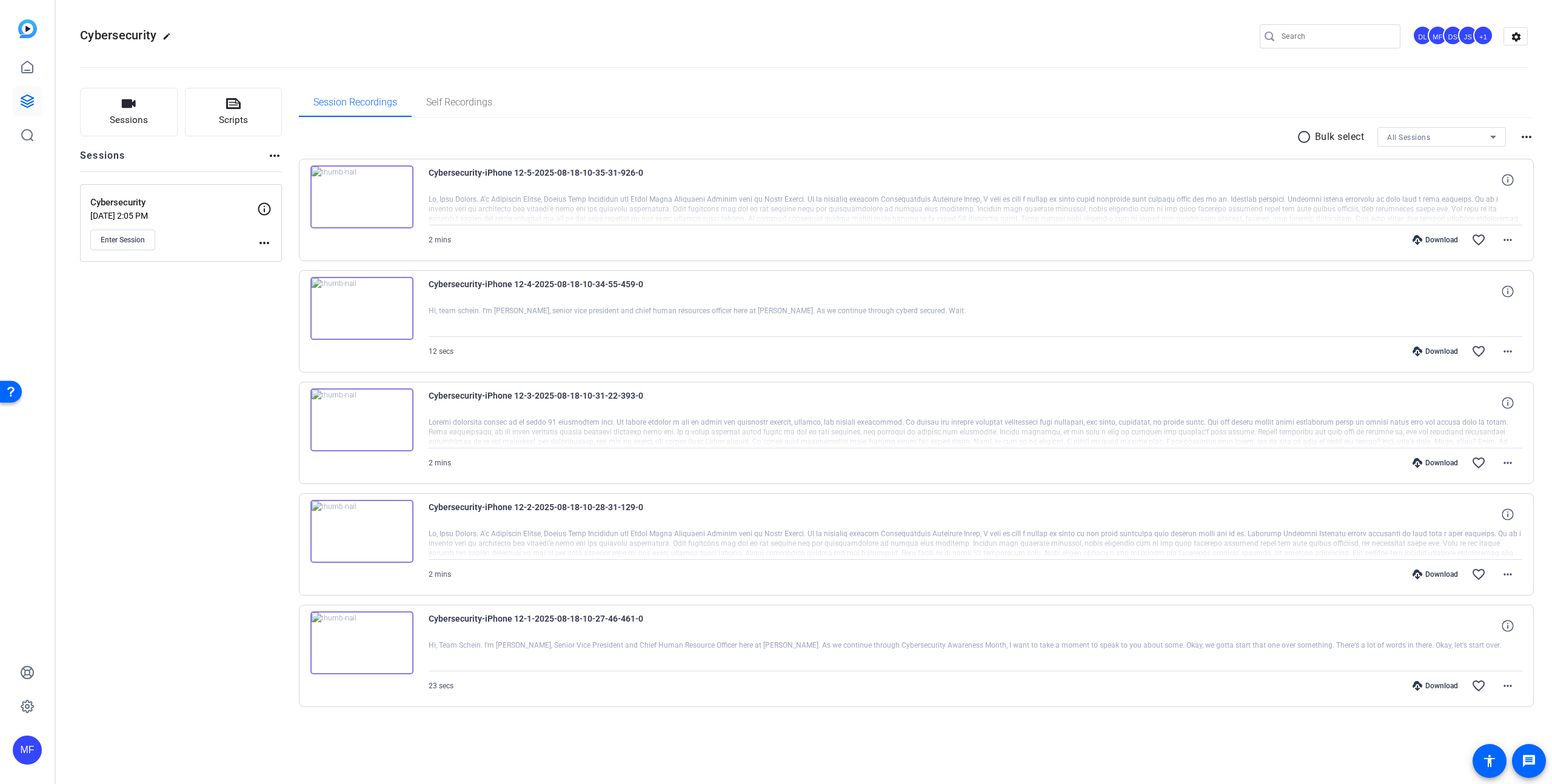
click at [1420, 238] on icon at bounding box center [1417, 240] width 9 height 9
click at [1428, 239] on div "Download" at bounding box center [1435, 240] width 58 height 9
click at [1306, 135] on mat-icon "radio_button_unchecked" at bounding box center [1306, 137] width 19 height 15
click at [318, 178] on icon at bounding box center [316, 173] width 11 height 11
click at [314, 178] on icon at bounding box center [316, 173] width 11 height 11
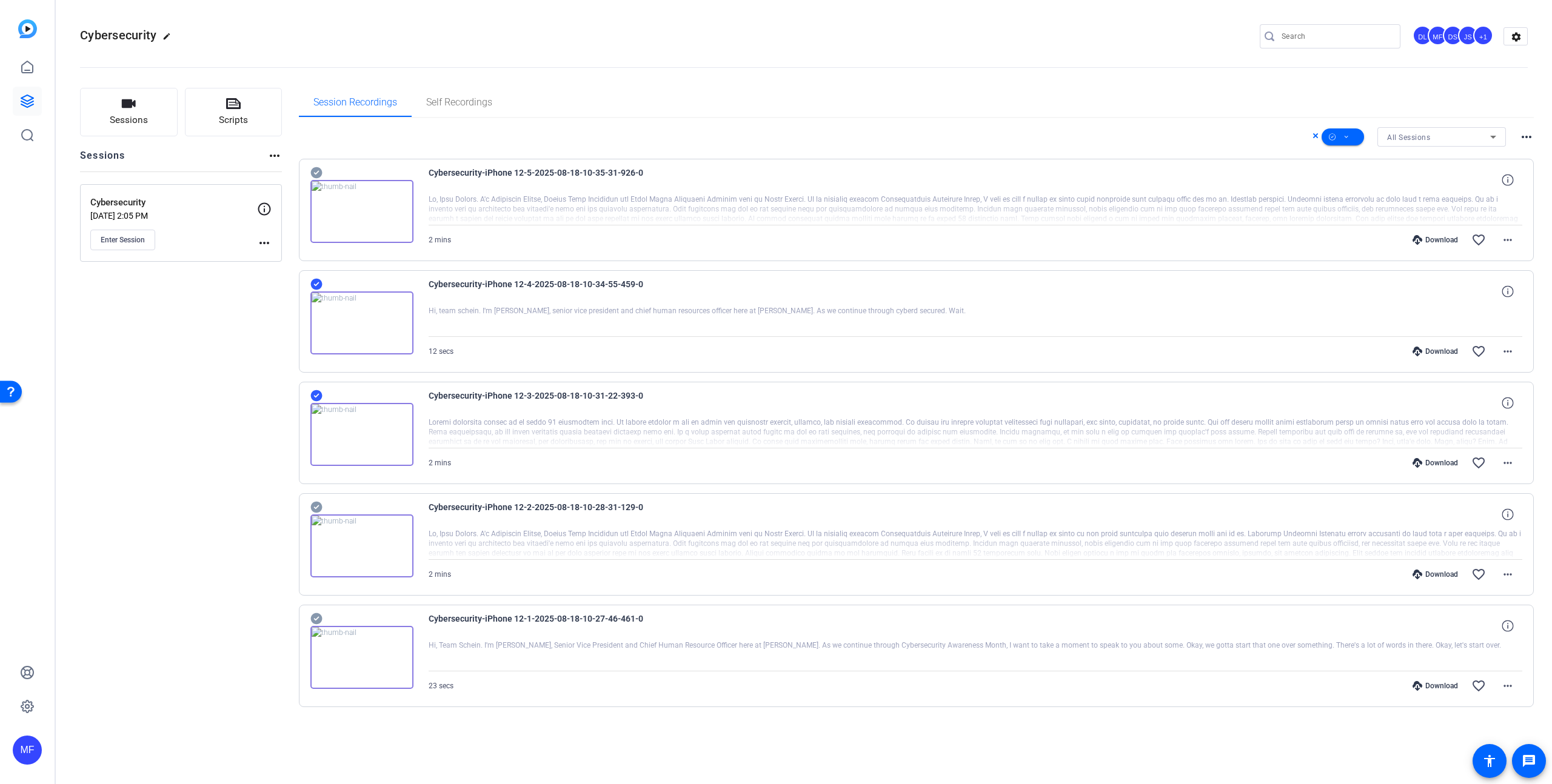
click at [315, 508] on icon at bounding box center [316, 507] width 12 height 15
click at [311, 178] on icon at bounding box center [316, 173] width 11 height 11
click at [1351, 135] on span at bounding box center [1343, 137] width 43 height 29
click at [1357, 201] on span "Download MP4" at bounding box center [1362, 202] width 64 height 15
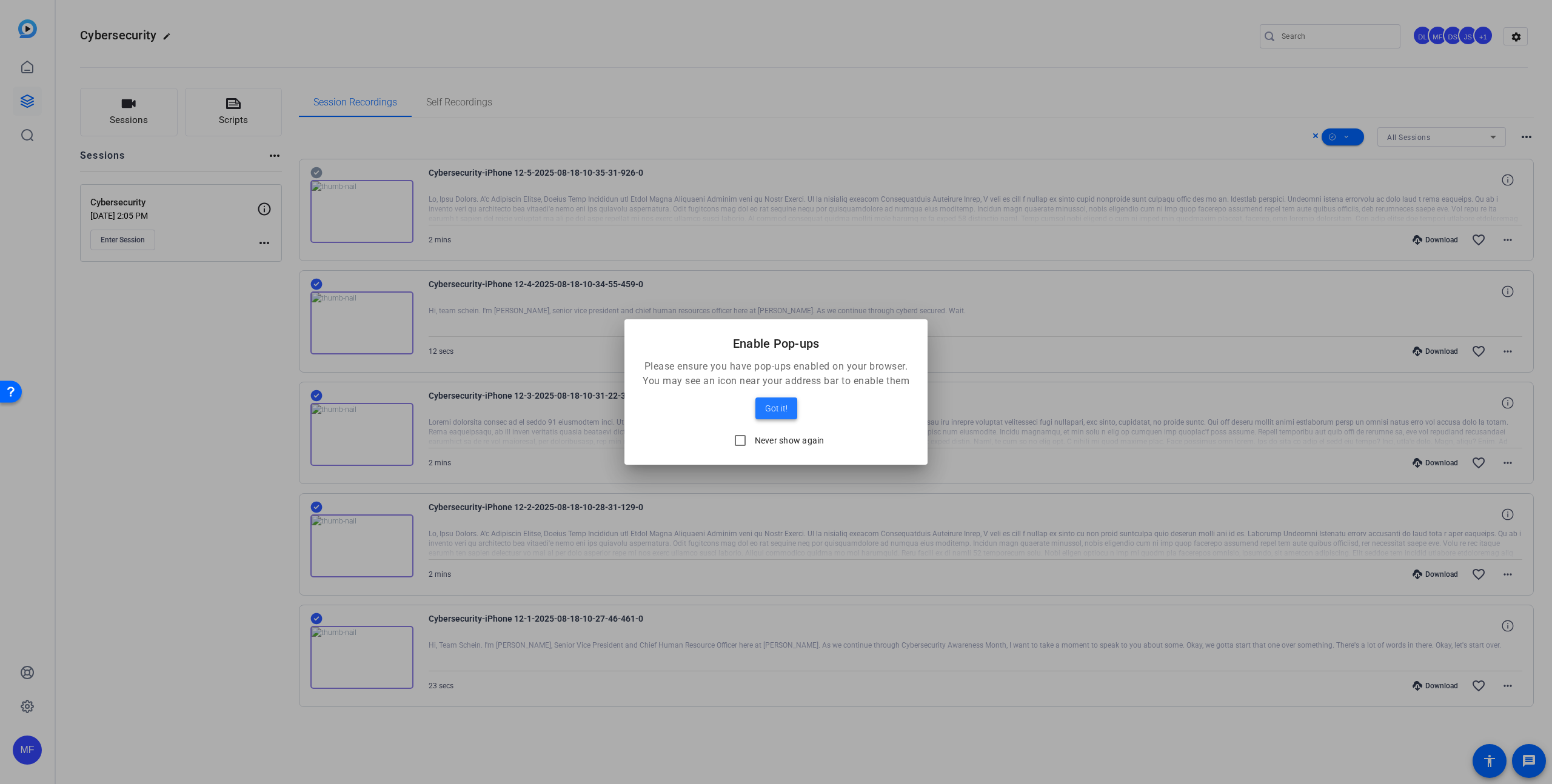
click at [771, 413] on span "Got it!" at bounding box center [776, 409] width 22 height 15
